Goal: Find specific page/section: Find specific page/section

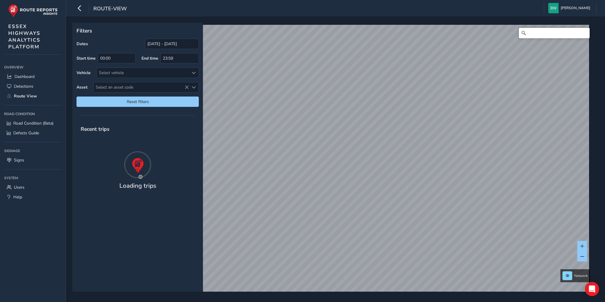
click at [558, 34] on input "Search" at bounding box center [554, 33] width 71 height 11
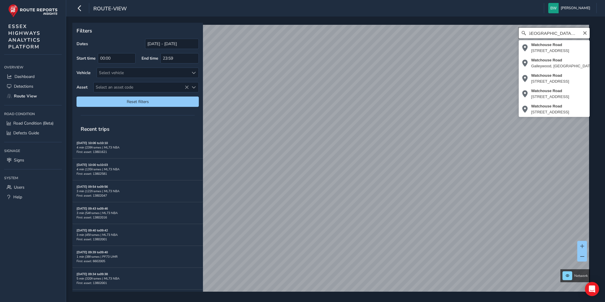
scroll to position [0, 6]
type input "[STREET_ADDRESS]"
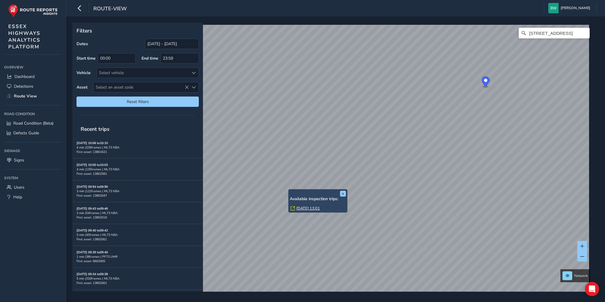
click at [303, 207] on link "[DATE] 13:01" at bounding box center [308, 208] width 24 height 5
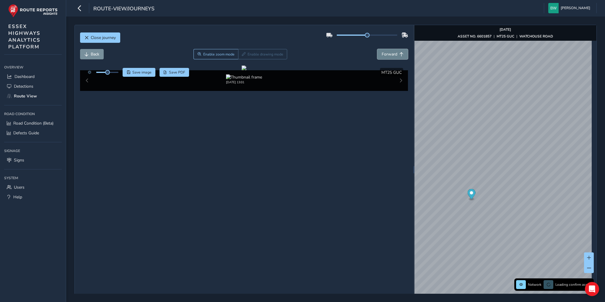
click at [388, 53] on span "Forward" at bounding box center [390, 54] width 16 height 6
click at [95, 56] on span "Back" at bounding box center [95, 54] width 9 height 6
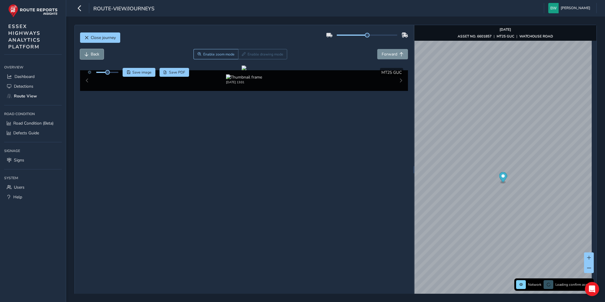
click at [95, 56] on span "Back" at bounding box center [95, 54] width 9 height 6
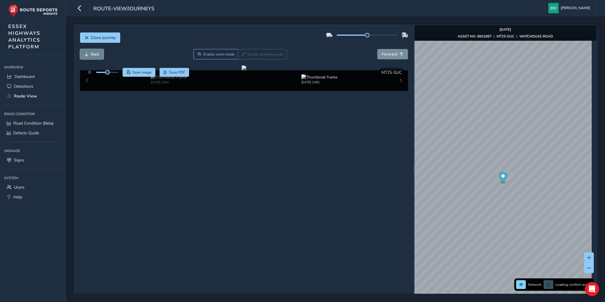
click at [95, 56] on span "Back" at bounding box center [95, 54] width 9 height 6
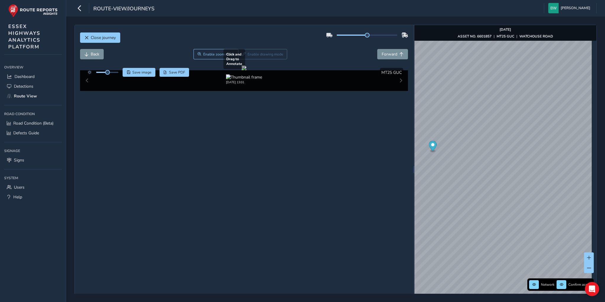
click at [376, 118] on div "Close journey Back Enable zoom mode Enable drawing mode Forward Click and Drag …" at bounding box center [335, 170] width 522 height 290
